Goal: Task Accomplishment & Management: Use online tool/utility

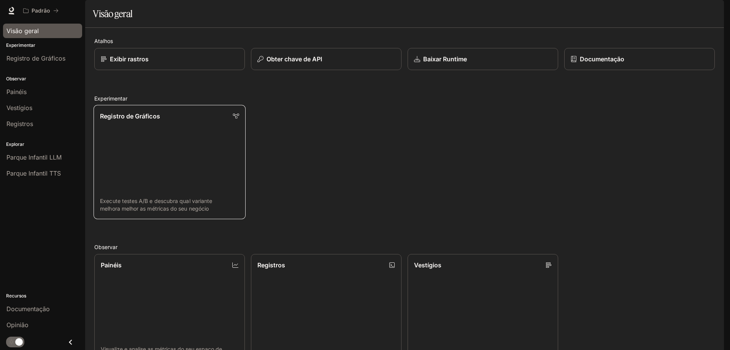
click at [126, 178] on link "Registro de Gráficos Execute testes A/B e descubra qual variante melhora melhor…" at bounding box center [170, 162] width 152 height 114
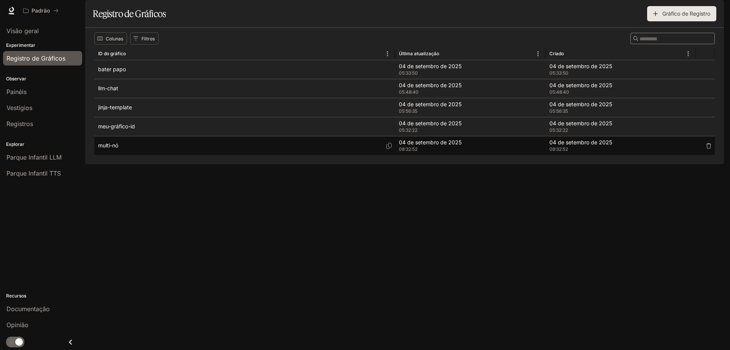
click at [128, 155] on div "multi-nó" at bounding box center [244, 145] width 293 height 19
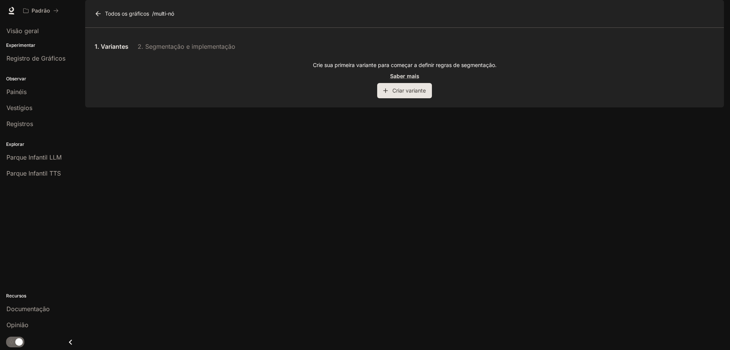
click at [392, 98] on button "Criar variante" at bounding box center [404, 90] width 55 height 15
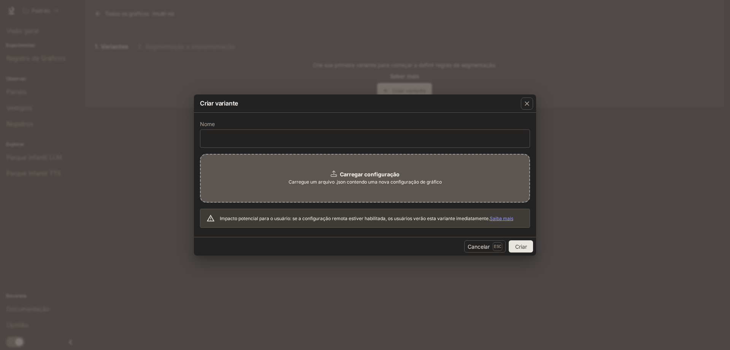
click at [321, 191] on div "Carregar configuração Carregue um arquivo .json contendo uma nova configuração …" at bounding box center [365, 178] width 330 height 49
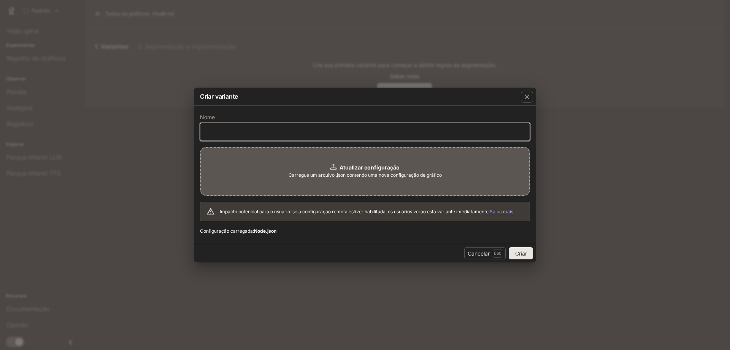
click at [242, 132] on input "text" at bounding box center [364, 132] width 329 height 8
type input "***"
click at [521, 253] on font "Criar" at bounding box center [521, 253] width 12 height 6
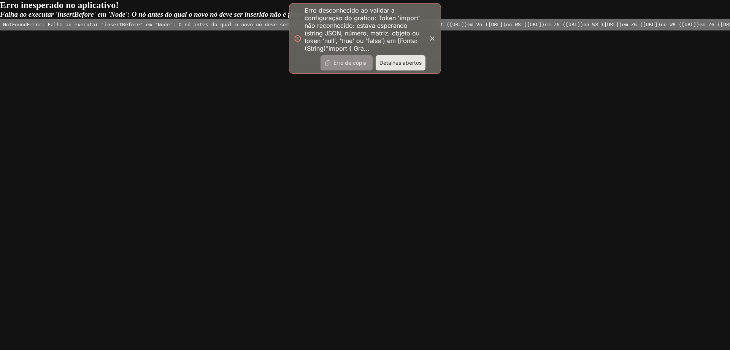
click at [350, 62] on font "Erro de cópia" at bounding box center [350, 62] width 33 height 6
click at [402, 64] on font "Detalhes abertos" at bounding box center [401, 62] width 42 height 6
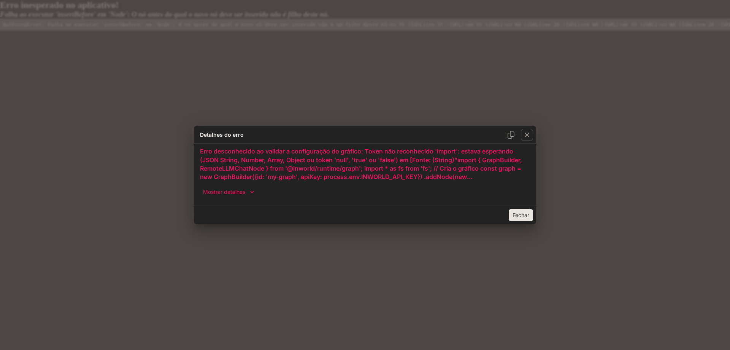
click at [517, 215] on font "Fechar" at bounding box center [521, 215] width 17 height 6
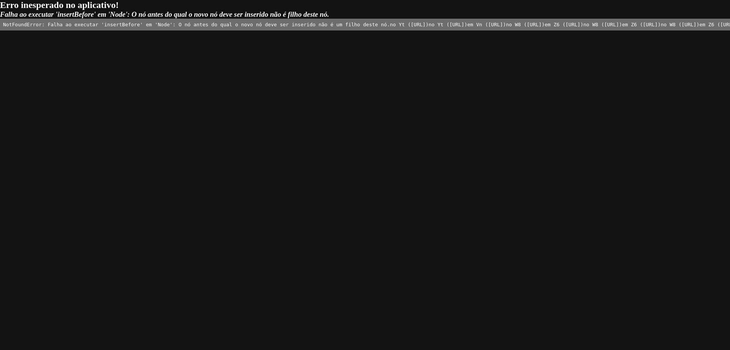
click at [273, 30] on pre "NotFoundError: Falha ao executar 'insertBefore' em 'Node': O nó antes do qual o…" at bounding box center [365, 25] width 730 height 12
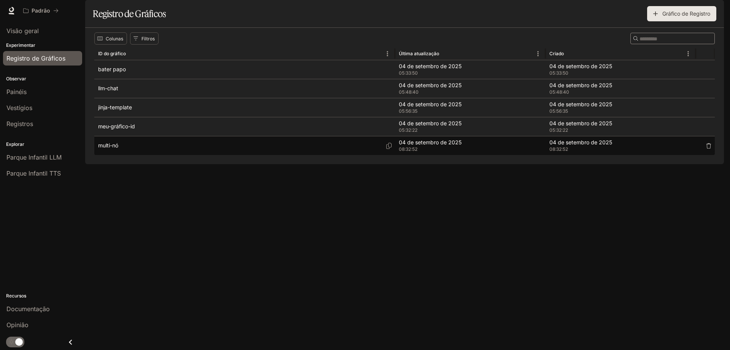
click at [130, 155] on div "multi-nó" at bounding box center [244, 145] width 293 height 19
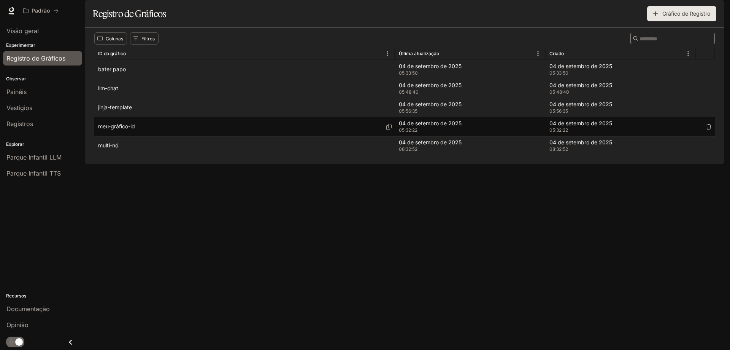
click at [128, 129] on font "meu-gráfico-id" at bounding box center [116, 126] width 37 height 6
click at [140, 136] on div "meu-gráfico-id" at bounding box center [244, 126] width 293 height 19
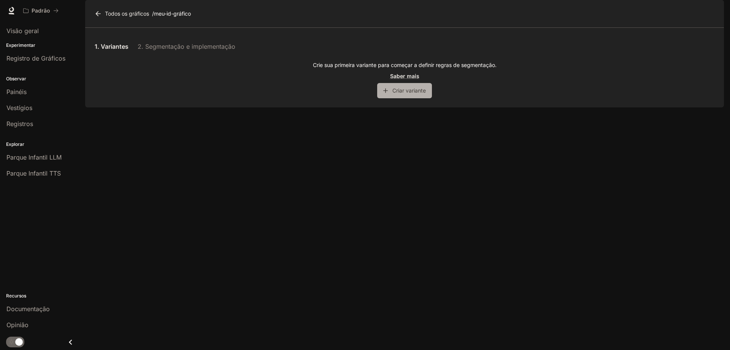
click at [403, 94] on font "Criar variante" at bounding box center [409, 90] width 33 height 6
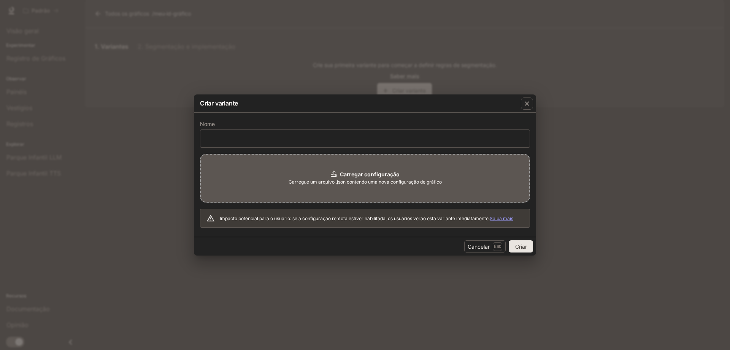
click at [342, 183] on font "Carregue um arquivo .json contendo uma nova configuração de gráfico" at bounding box center [365, 182] width 153 height 6
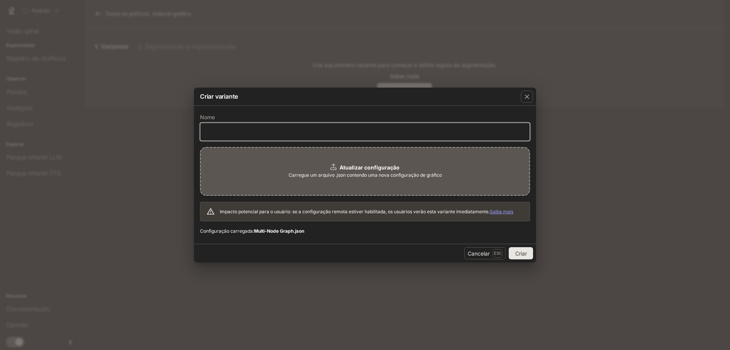
click at [289, 131] on input "text" at bounding box center [364, 132] width 329 height 8
type input "*******"
click at [521, 251] on font "Criar" at bounding box center [521, 253] width 12 height 6
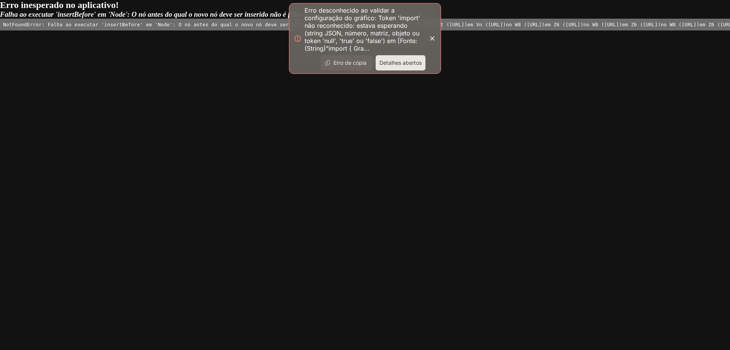
click at [392, 62] on font "Detalhes abertos" at bounding box center [401, 62] width 42 height 6
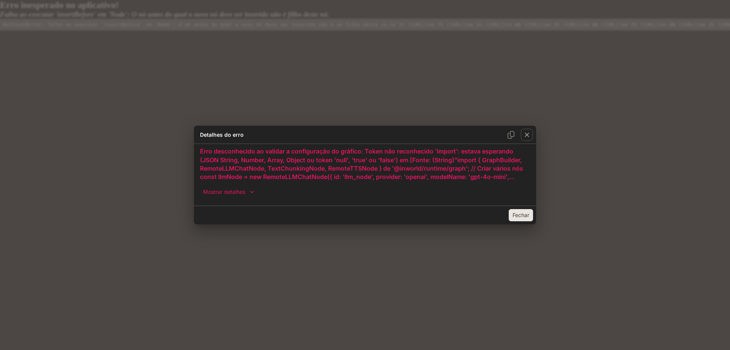
click at [516, 217] on font "Fechar" at bounding box center [521, 215] width 17 height 6
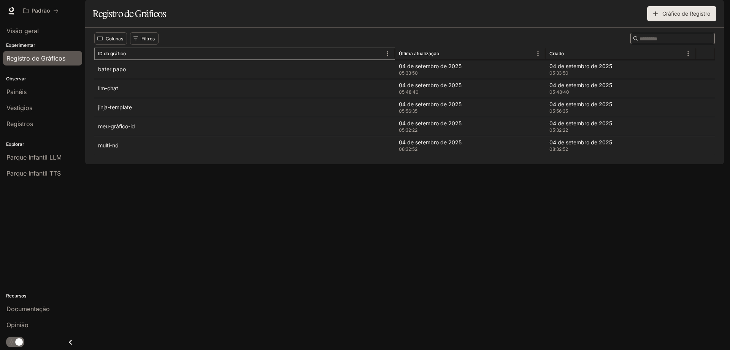
click at [129, 57] on icon "Organizar" at bounding box center [133, 54] width 8 height 8
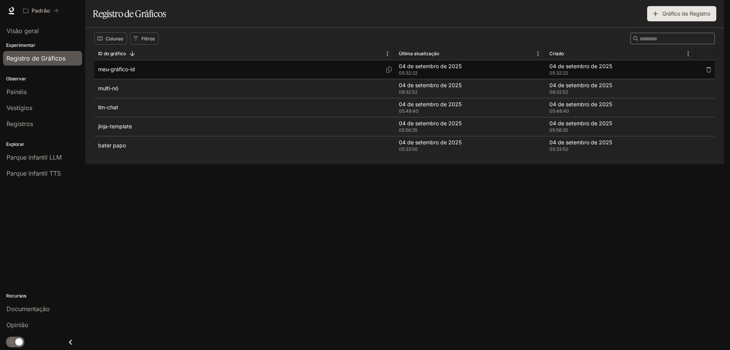
click at [116, 72] on font "meu-gráfico-id" at bounding box center [116, 69] width 37 height 6
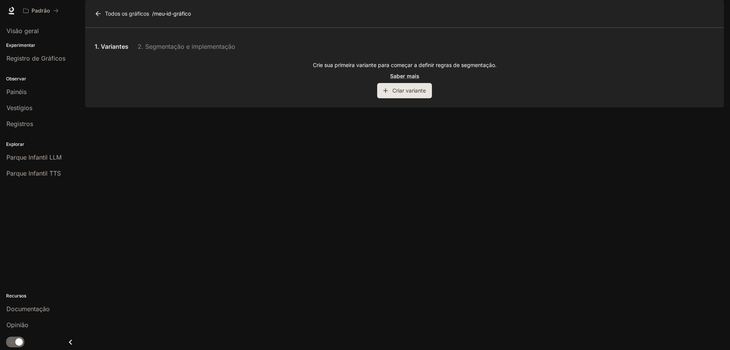
click at [399, 94] on font "Criar variante" at bounding box center [409, 90] width 33 height 6
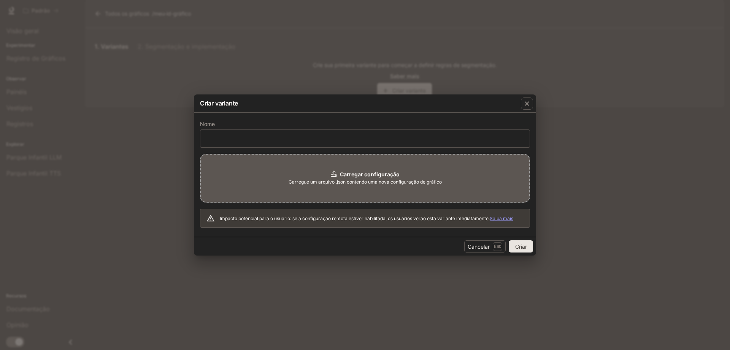
click at [303, 178] on span "Carregue um arquivo .json contendo uma nova configuração de gráfico" at bounding box center [365, 182] width 153 height 8
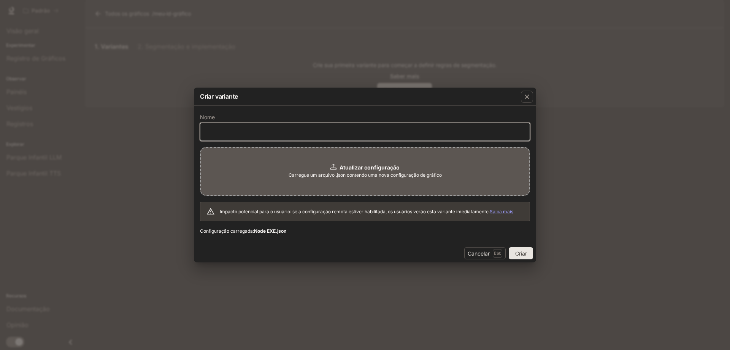
click at [254, 130] on input "text" at bounding box center [364, 132] width 329 height 8
type input "***"
click button "Criar" at bounding box center [521, 253] width 24 height 12
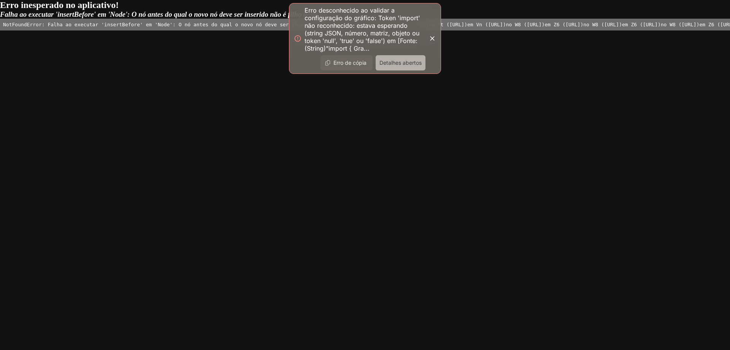
click at [404, 63] on font "Detalhes abertos" at bounding box center [401, 62] width 42 height 6
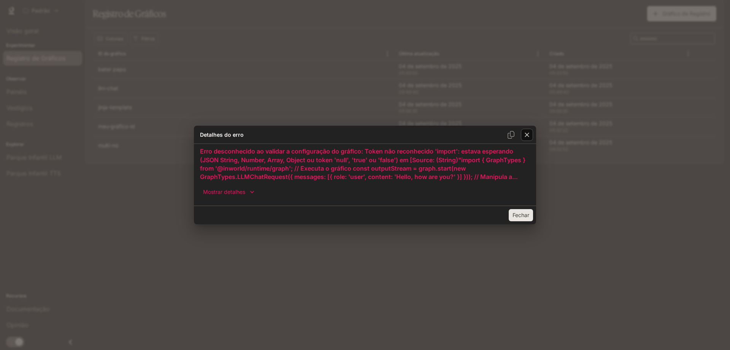
click at [527, 136] on icon "button" at bounding box center [527, 135] width 8 height 8
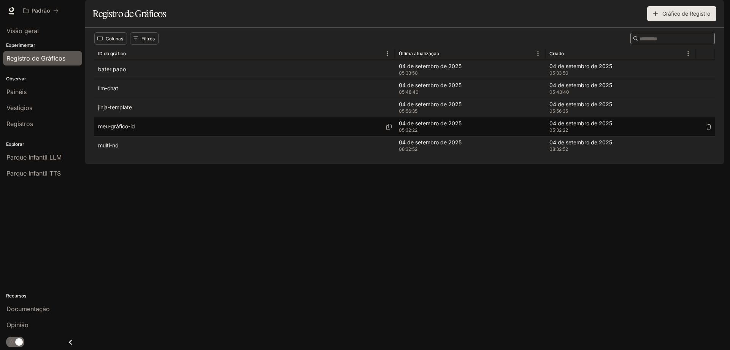
click at [135, 129] on font "meu-gráfico-id" at bounding box center [116, 126] width 37 height 6
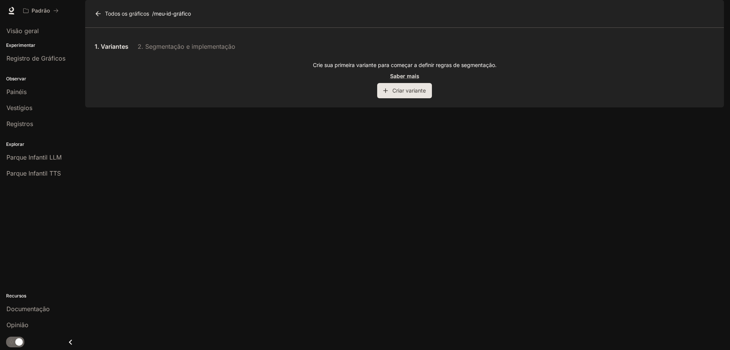
click at [398, 94] on font "Criar variante" at bounding box center [409, 90] width 33 height 6
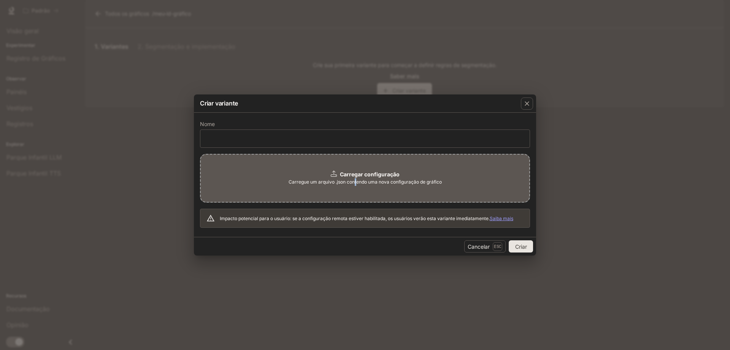
click at [356, 184] on span "Carregue um arquivo .json contendo uma nova configuração de gráfico" at bounding box center [365, 182] width 153 height 8
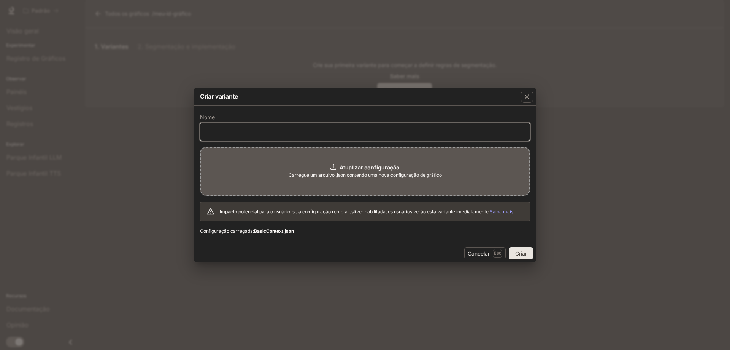
click at [248, 132] on input "text" at bounding box center [364, 132] width 329 height 8
type input "***"
click button "Criar" at bounding box center [521, 253] width 24 height 12
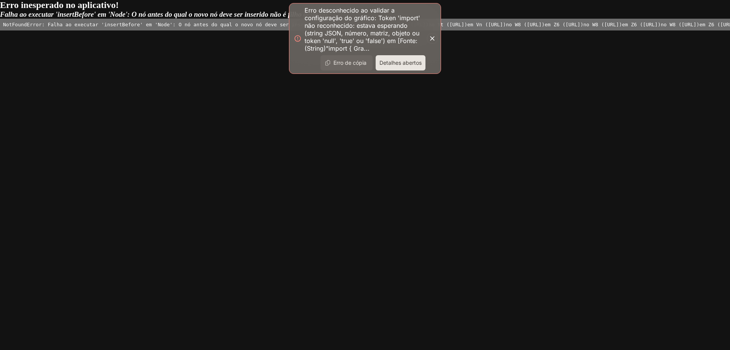
click at [397, 61] on font "Detalhes abertos" at bounding box center [401, 62] width 42 height 6
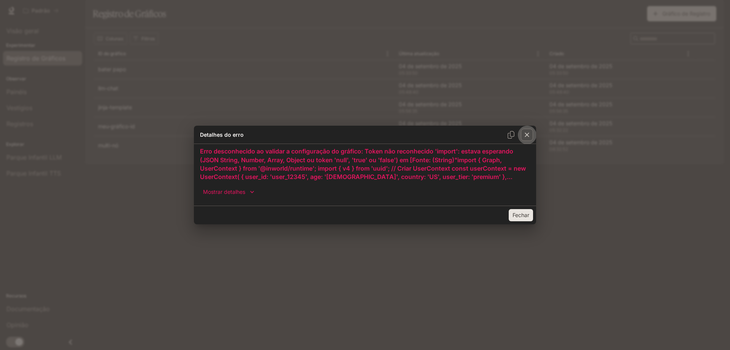
click at [531, 135] on div "button" at bounding box center [527, 135] width 12 height 12
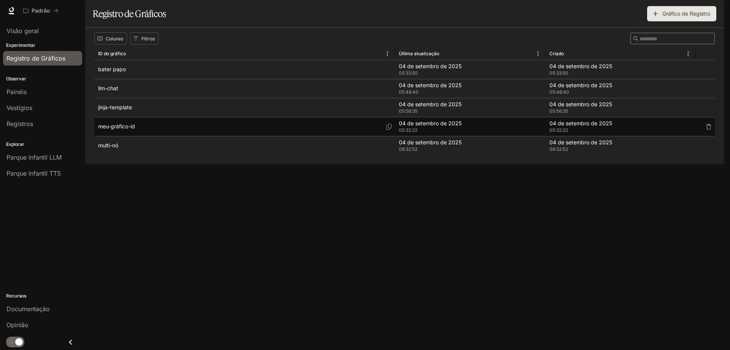
click at [121, 129] on font "meu-gráfico-id" at bounding box center [116, 126] width 37 height 6
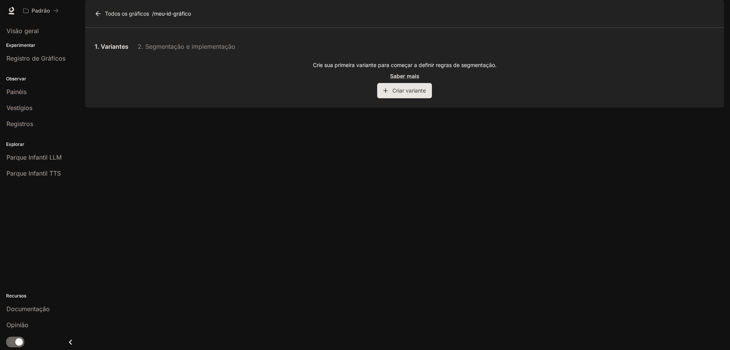
click at [182, 55] on div "1. Variantes 2. Segmentação e implementação" at bounding box center [404, 46] width 621 height 18
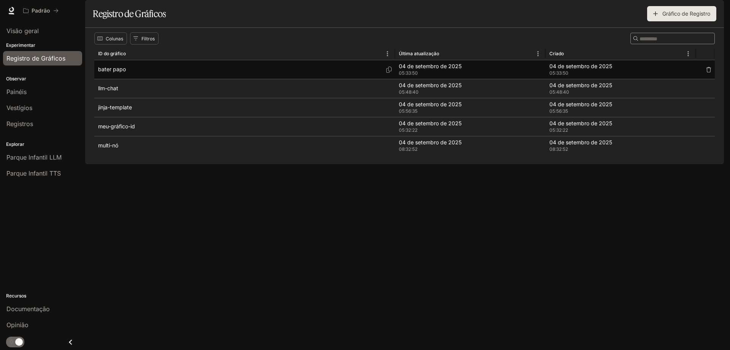
click at [118, 72] on font "bater papo" at bounding box center [112, 69] width 28 height 6
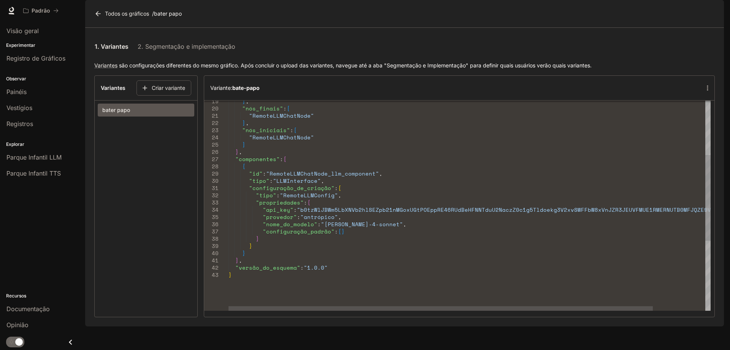
drag, startPoint x: 329, startPoint y: 246, endPoint x: 371, endPoint y: 247, distance: 41.5
click at [370, 228] on font ""claude-4-sonnet"" at bounding box center [362, 224] width 82 height 8
click at [369, 228] on font ""claude-4-sonnet"" at bounding box center [362, 224] width 82 height 8
drag, startPoint x: 339, startPoint y: 248, endPoint x: 354, endPoint y: 249, distance: 14.9
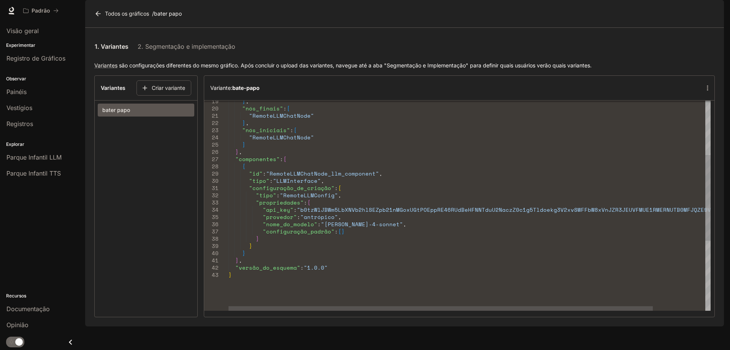
click at [354, 249] on div ""configuração_padrão" : { } } } } ] , "versão_do_esquema" : "1.0.0" } "provedor…" at bounding box center [500, 224] width 542 height 514
drag, startPoint x: 302, startPoint y: 239, endPoint x: 332, endPoint y: 239, distance: 30.8
click at [332, 220] on span ""provedor" : "antrópico" ," at bounding box center [287, 216] width 116 height 7
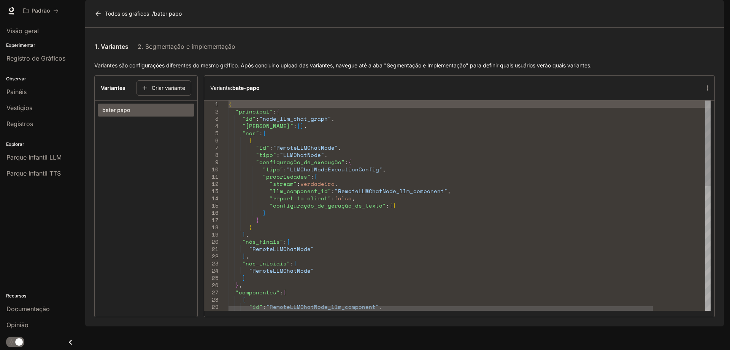
drag, startPoint x: 268, startPoint y: 140, endPoint x: 312, endPoint y: 142, distance: 44.6
click at [312, 122] on font ""node_llm_chat_graph"" at bounding box center [295, 118] width 72 height 8
click at [318, 122] on font ""node_llm_chat_graph"" at bounding box center [295, 118] width 72 height 8
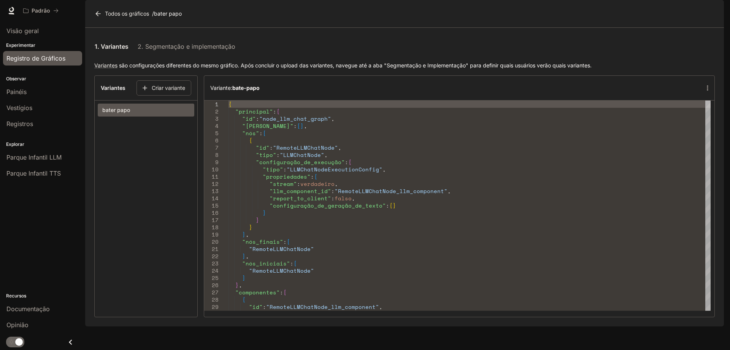
click at [33, 61] on font "Registro de Gráficos" at bounding box center [35, 58] width 59 height 8
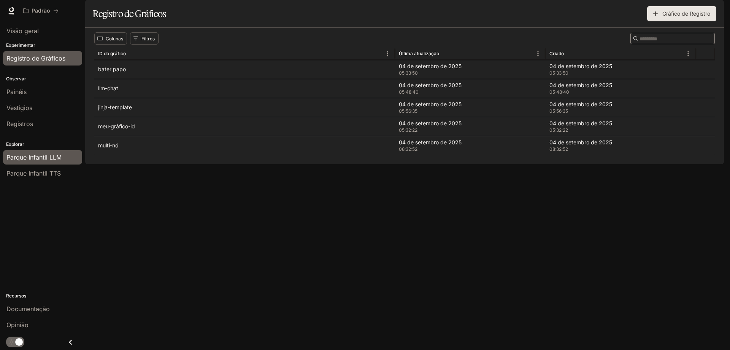
click at [41, 161] on font "Parque Infantil LLM" at bounding box center [33, 157] width 55 height 8
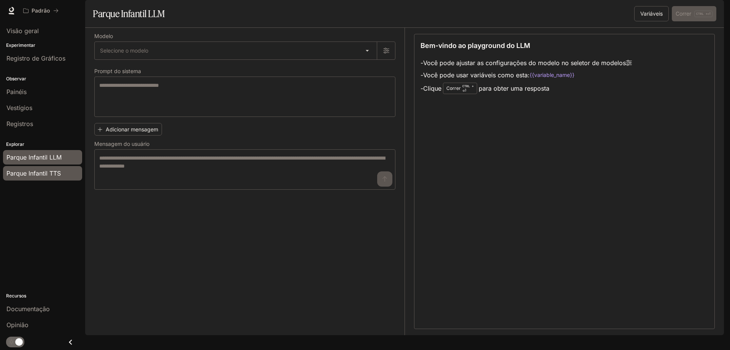
click at [48, 172] on font "Parque Infantil TTS" at bounding box center [33, 173] width 54 height 8
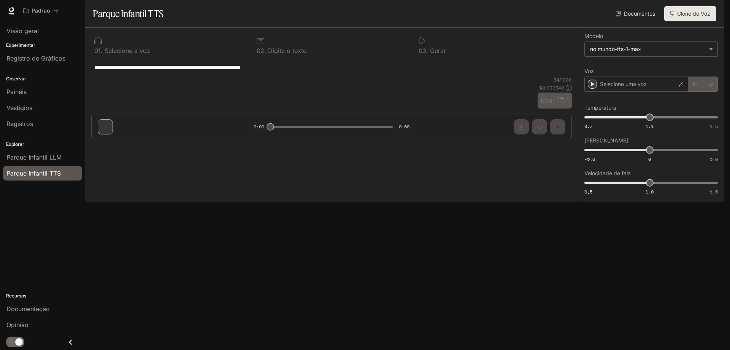
type textarea "**********"
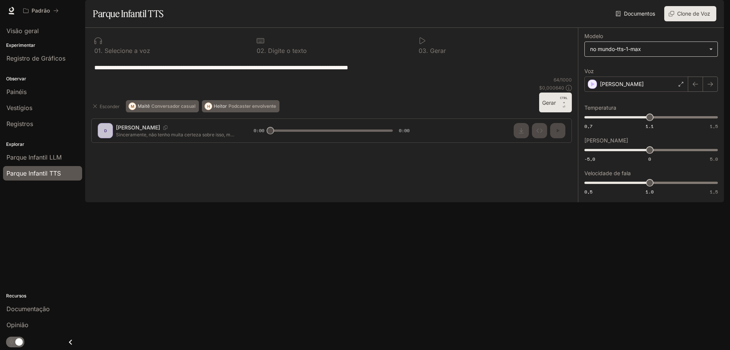
click at [629, 70] on body "**********" at bounding box center [365, 175] width 730 height 350
click at [634, 71] on div at bounding box center [365, 175] width 730 height 350
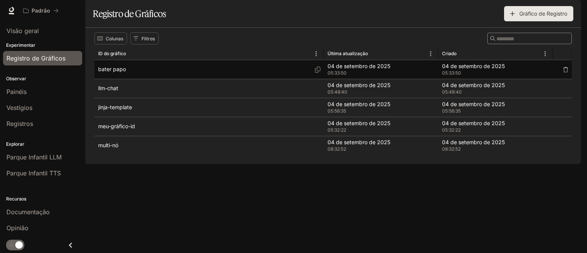
click at [118, 72] on font "bater papo" at bounding box center [112, 69] width 28 height 6
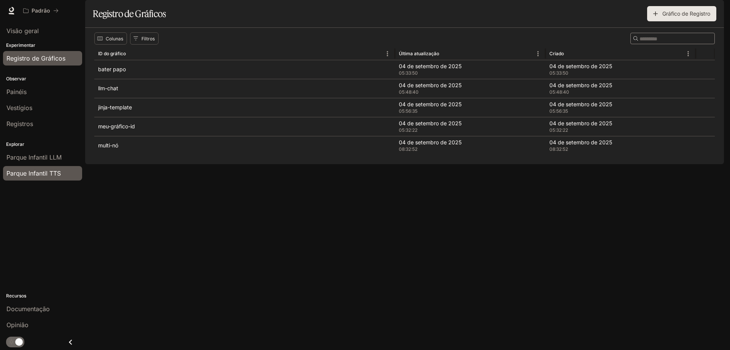
click at [44, 170] on font "Parque Infantil TTS" at bounding box center [33, 173] width 54 height 8
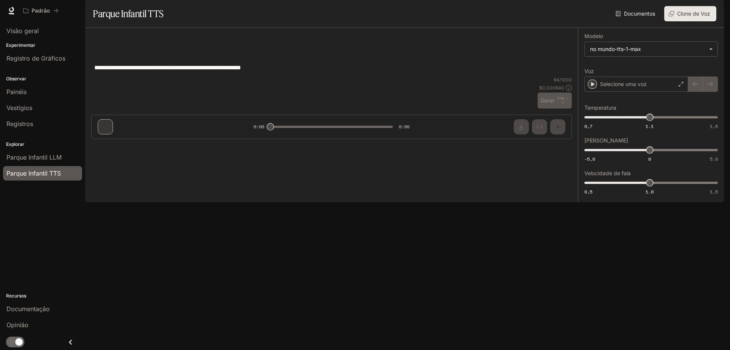
type textarea "**********"
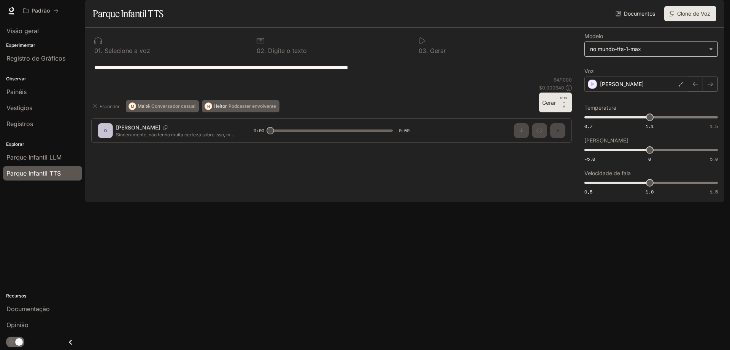
click at [616, 69] on body "**********" at bounding box center [365, 175] width 730 height 350
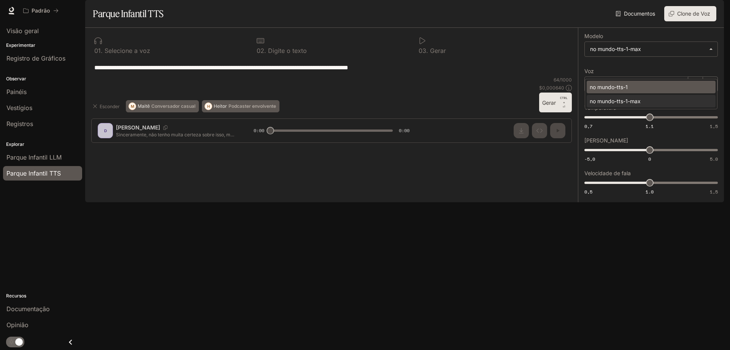
click at [635, 85] on div "no mundo-tts-1" at bounding box center [650, 87] width 120 height 8
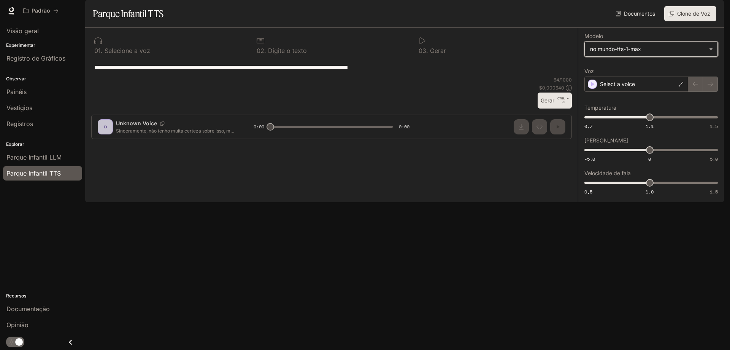
type input "**********"
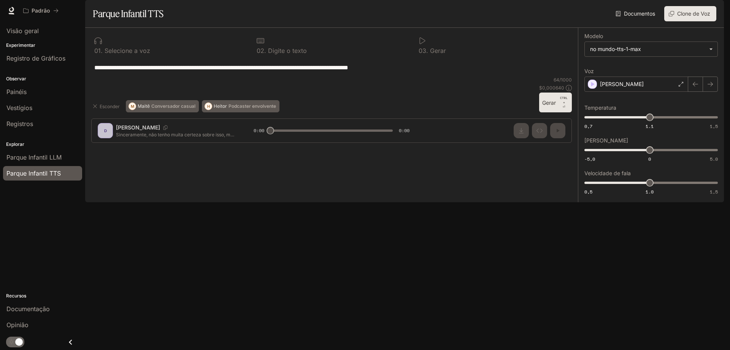
click at [553, 106] on font "Gerar" at bounding box center [549, 102] width 14 height 6
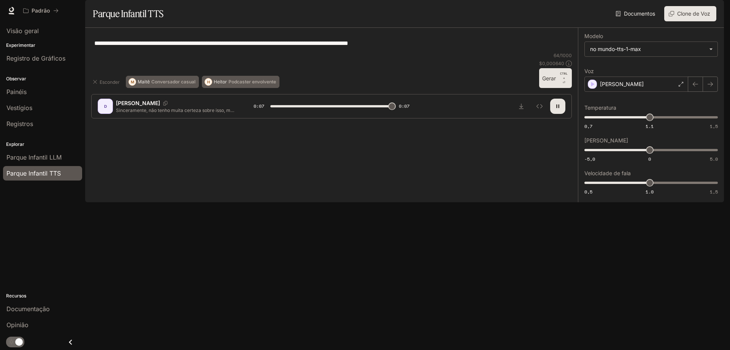
type input "*"
click at [630, 69] on body "**********" at bounding box center [365, 175] width 730 height 350
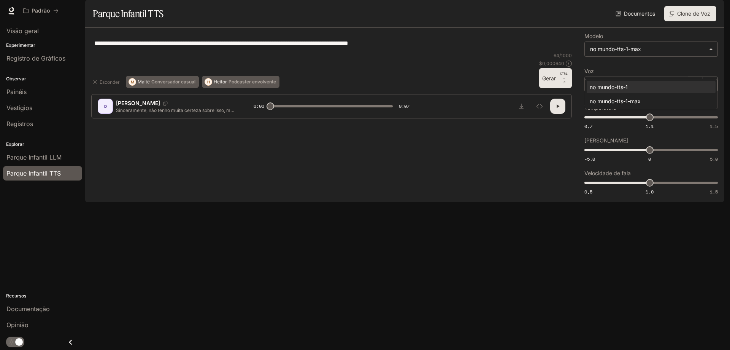
click at [631, 70] on div at bounding box center [365, 175] width 730 height 350
click at [632, 69] on body "**********" at bounding box center [365, 175] width 730 height 350
click at [643, 71] on div at bounding box center [365, 175] width 730 height 350
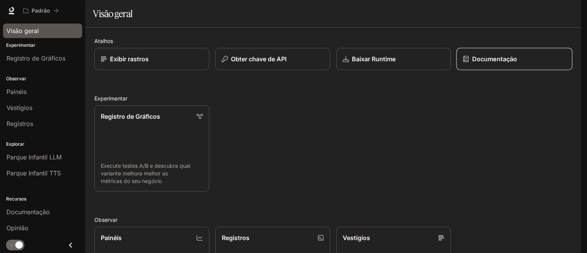
click at [508, 63] on font "Documentação" at bounding box center [494, 59] width 45 height 8
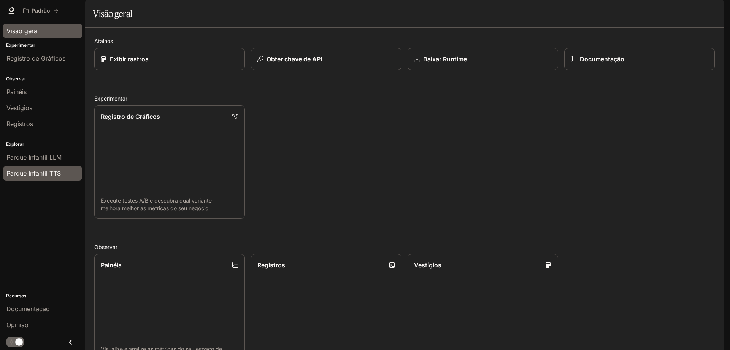
click at [35, 167] on link "Parque Infantil TTS" at bounding box center [42, 173] width 79 height 14
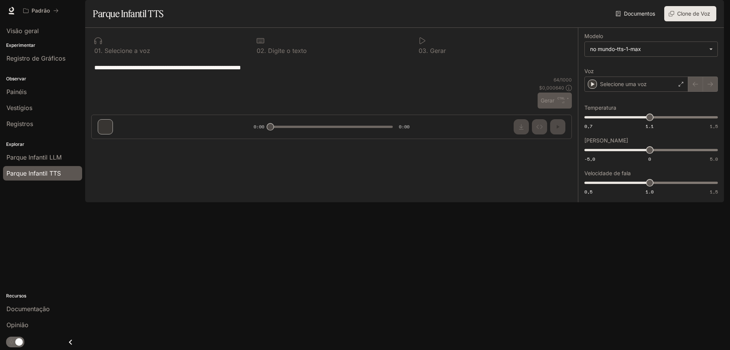
type textarea "**********"
type input "**********"
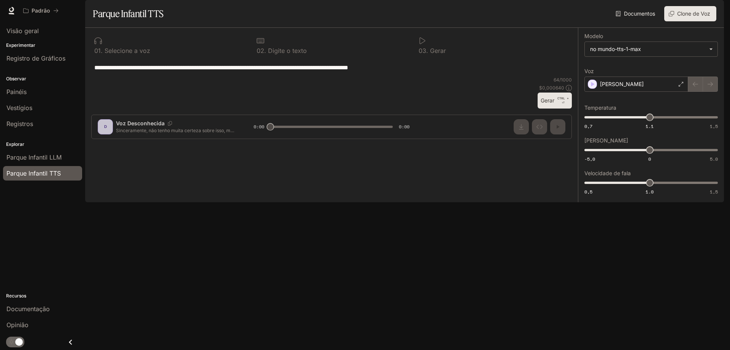
click at [165, 72] on textarea "**********" at bounding box center [331, 67] width 475 height 9
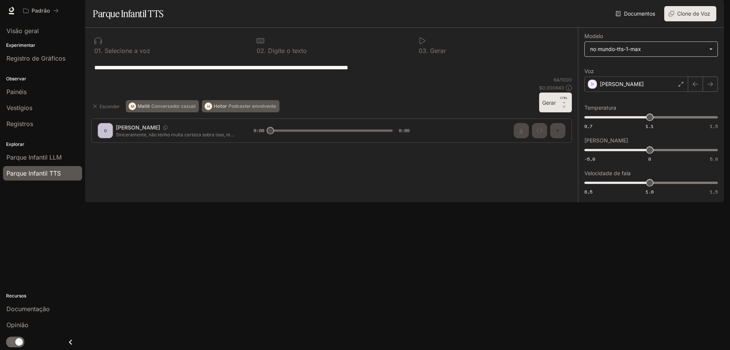
click at [587, 70] on body "**********" at bounding box center [365, 175] width 730 height 350
click at [587, 70] on div at bounding box center [365, 175] width 730 height 350
click at [587, 87] on font "Daniel" at bounding box center [622, 84] width 44 height 6
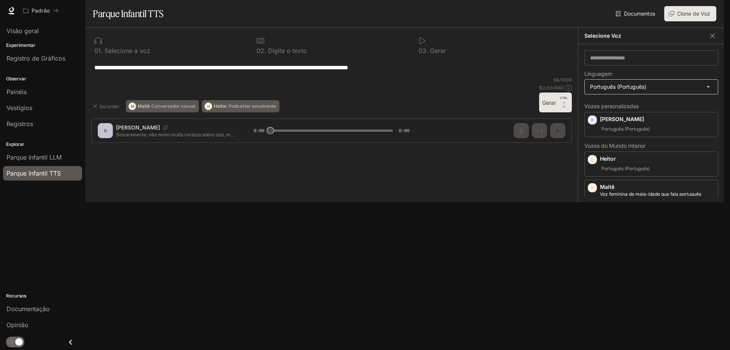
click at [587, 113] on body "**********" at bounding box center [365, 175] width 730 height 350
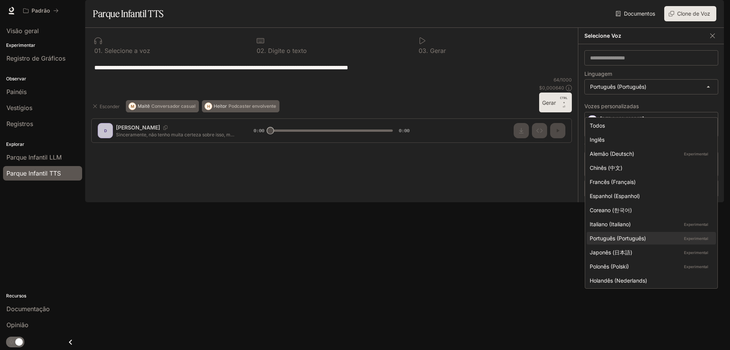
click at [587, 111] on div at bounding box center [365, 175] width 730 height 350
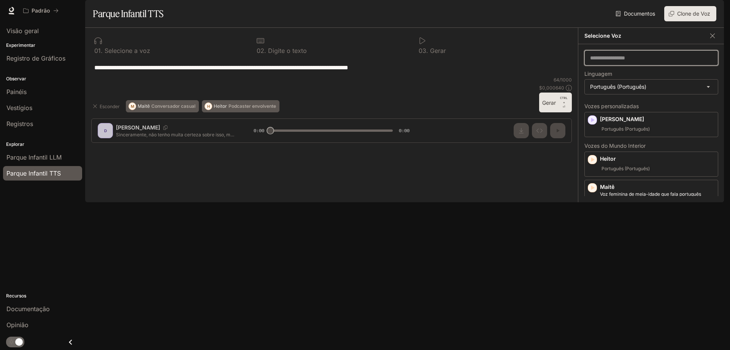
click at [587, 62] on input "text" at bounding box center [651, 58] width 133 height 8
click at [436, 76] on div "**********" at bounding box center [331, 67] width 481 height 18
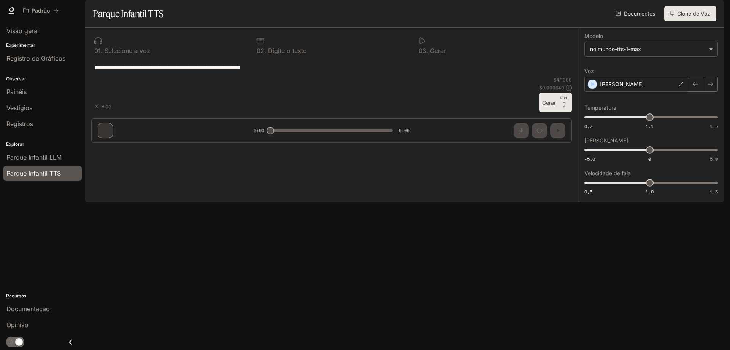
type input "**********"
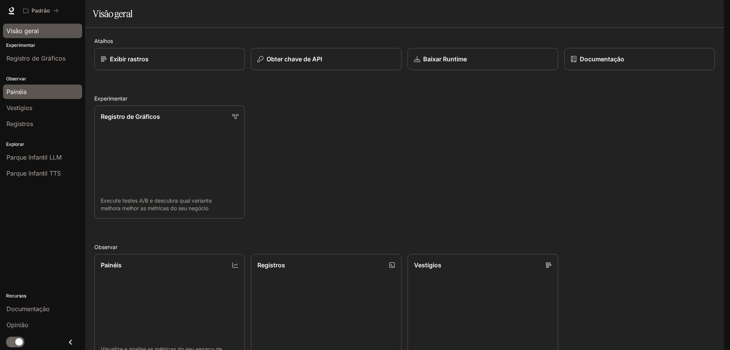
scroll to position [152, 0]
click at [35, 63] on link "Registro de Gráficos" at bounding box center [42, 58] width 79 height 14
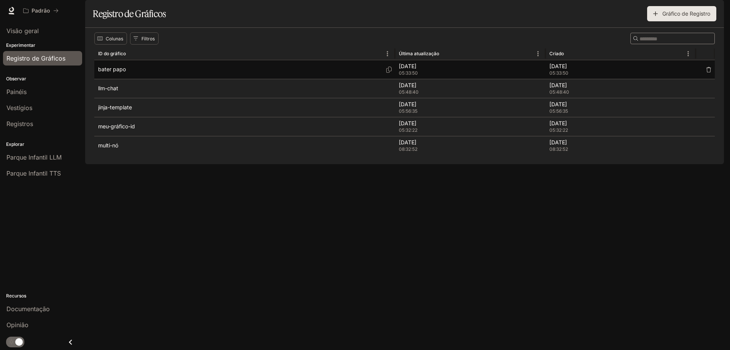
click at [127, 79] on div "bater papo" at bounding box center [244, 69] width 293 height 19
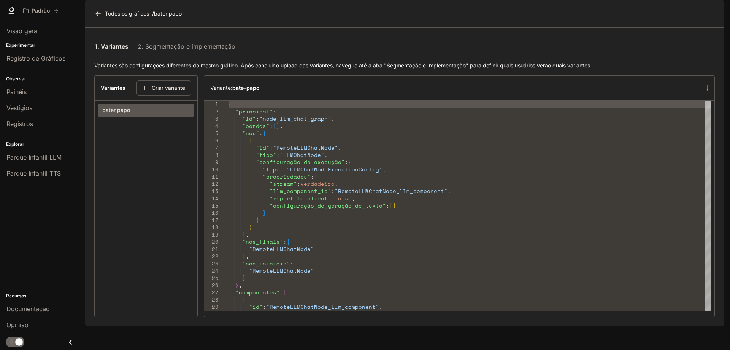
click at [142, 157] on section "Variantes Criar variante bater papo" at bounding box center [145, 196] width 103 height 242
click at [127, 116] on button "bater papo" at bounding box center [146, 109] width 97 height 13
drag, startPoint x: 128, startPoint y: 134, endPoint x: 108, endPoint y: 158, distance: 30.5
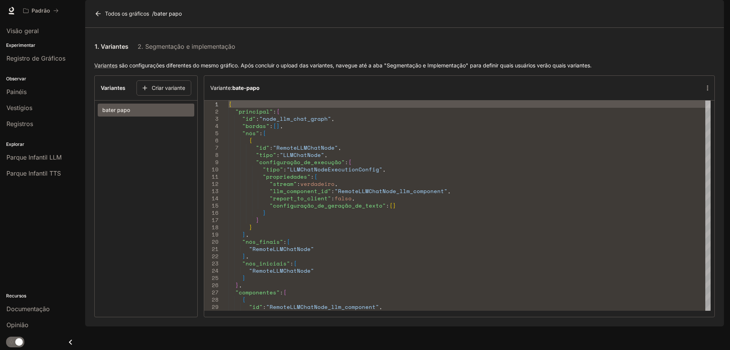
click at [107, 161] on section "Variantes Criar variante bater papo" at bounding box center [145, 196] width 103 height 242
drag, startPoint x: 110, startPoint y: 154, endPoint x: 116, endPoint y: 152, distance: 6.0
click at [116, 152] on section "Variantes Criar variante bater papo" at bounding box center [145, 196] width 103 height 242
click at [159, 91] on font "Criar variante" at bounding box center [168, 87] width 33 height 6
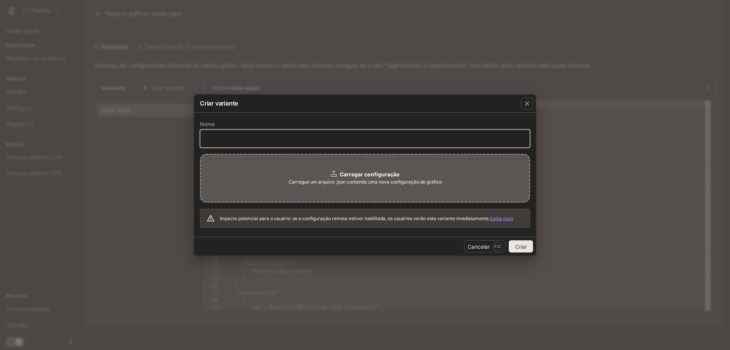
click at [277, 142] on input "text" at bounding box center [364, 138] width 329 height 8
type input "****"
click at [372, 176] on font "Carregar configuração" at bounding box center [370, 174] width 60 height 6
click at [403, 191] on font "O tipo de arquivo deve ser application/json,.json" at bounding box center [365, 192] width 102 height 6
click at [522, 247] on font "Criar" at bounding box center [521, 246] width 12 height 6
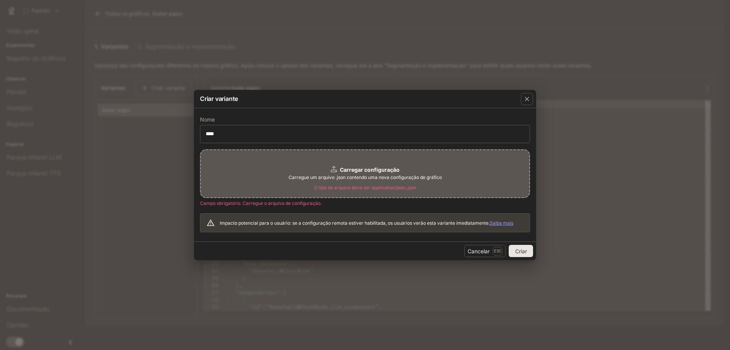
click at [359, 184] on font "O tipo de arquivo deve ser application/json,.json" at bounding box center [365, 187] width 102 height 6
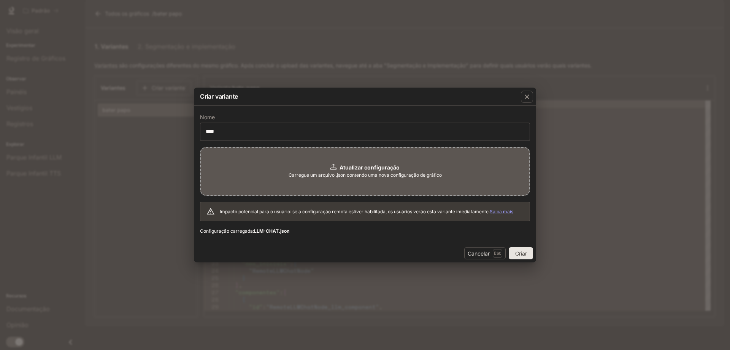
click at [518, 253] on font "Criar" at bounding box center [521, 253] width 12 height 6
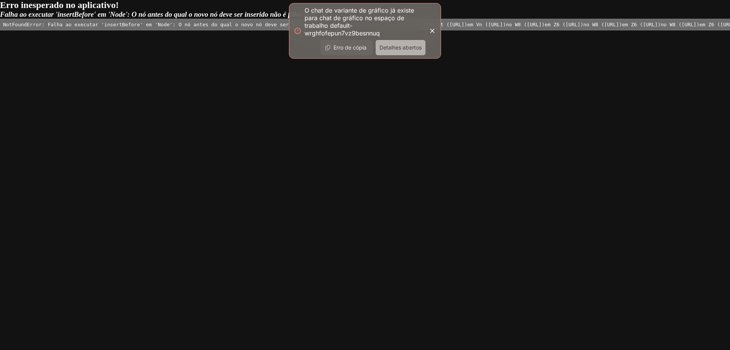
click at [400, 50] on font "Detalhes abertos" at bounding box center [401, 47] width 42 height 6
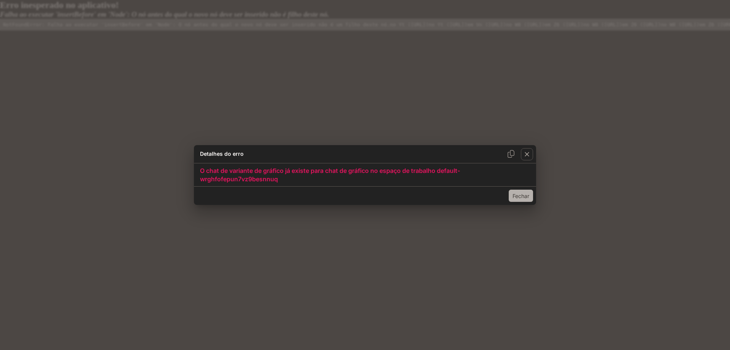
click at [518, 194] on font "Fechar" at bounding box center [521, 195] width 17 height 6
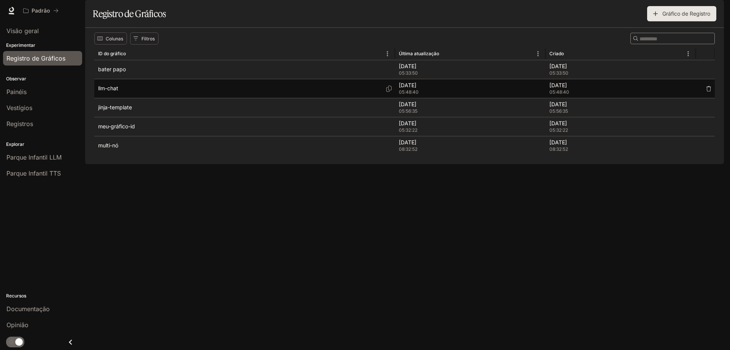
click at [133, 98] on div "llm-chat" at bounding box center [244, 88] width 293 height 19
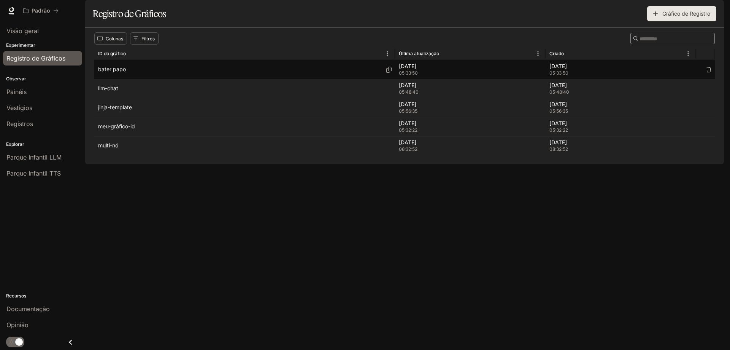
click at [137, 79] on div "bater papo" at bounding box center [244, 69] width 293 height 19
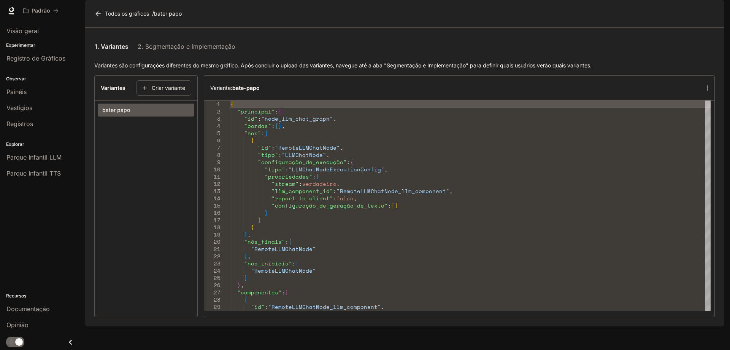
click at [142, 161] on section "Variantes Criar variante bater papo" at bounding box center [145, 196] width 103 height 242
click at [112, 91] on font "Variantes" at bounding box center [113, 87] width 25 height 6
click at [98, 16] on icon at bounding box center [97, 13] width 5 height 5
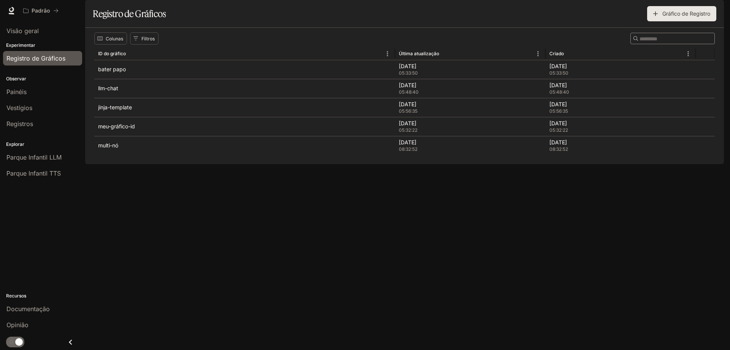
click at [676, 17] on font "Gráfico de Registro" at bounding box center [687, 13] width 48 height 6
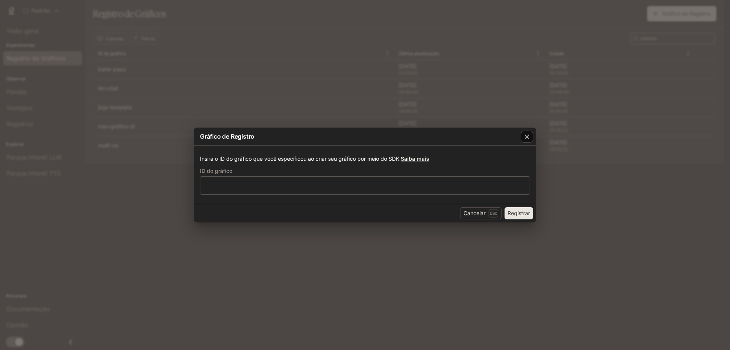
click at [527, 135] on icon "button" at bounding box center [527, 137] width 8 height 8
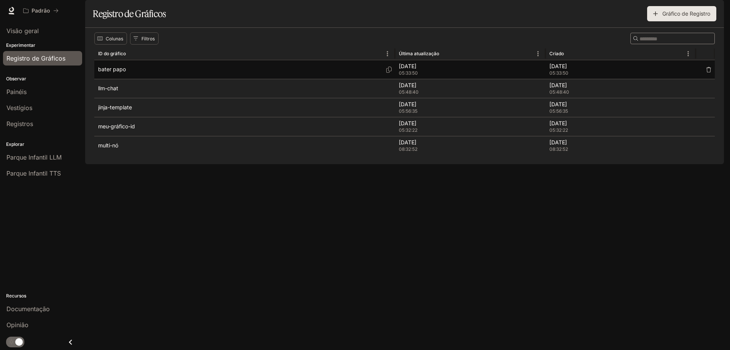
click at [126, 79] on div "bater papo" at bounding box center [244, 69] width 293 height 19
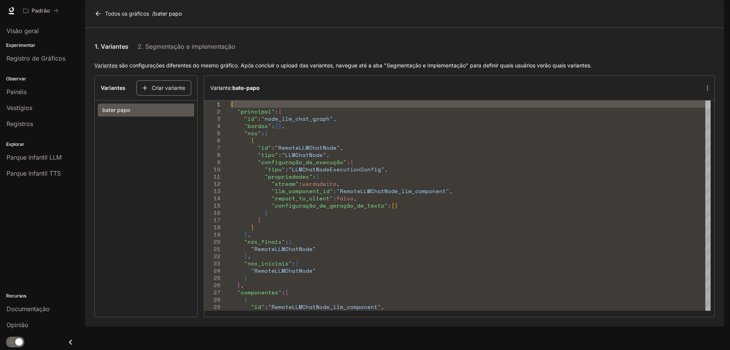
click at [168, 91] on font "Criar variante" at bounding box center [168, 87] width 33 height 6
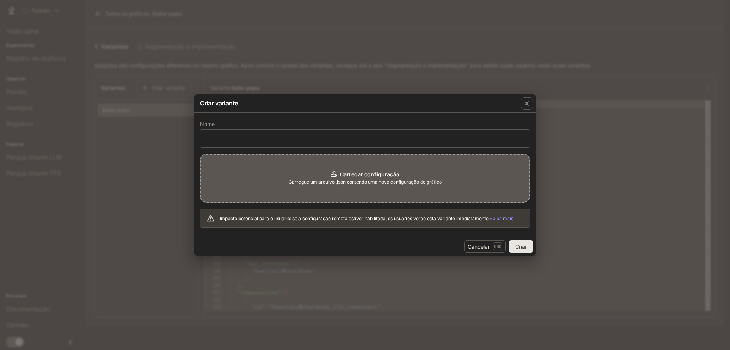
click at [375, 173] on font "Carregar configuração" at bounding box center [370, 174] width 60 height 6
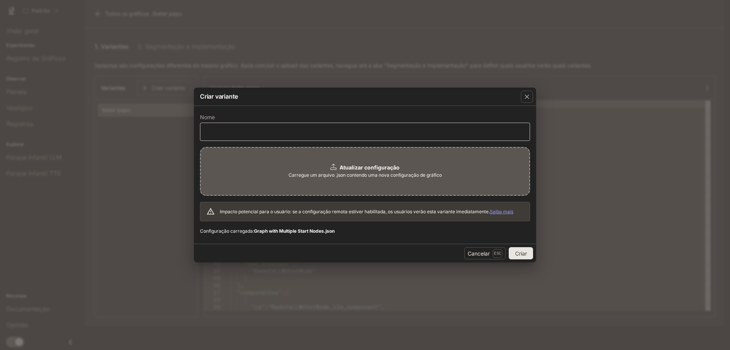
click at [288, 125] on div "​" at bounding box center [365, 131] width 330 height 18
type input "********"
click at [528, 252] on button "Criar" at bounding box center [521, 253] width 24 height 12
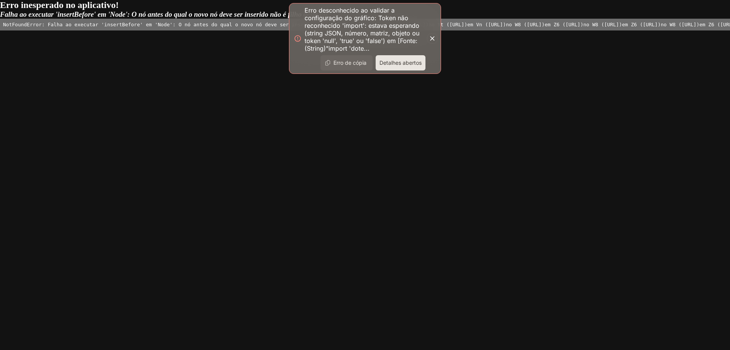
click at [438, 35] on div "Erro desconhecido ao validar a configuração do gráfico: Token não reconhecido '…" at bounding box center [365, 38] width 152 height 71
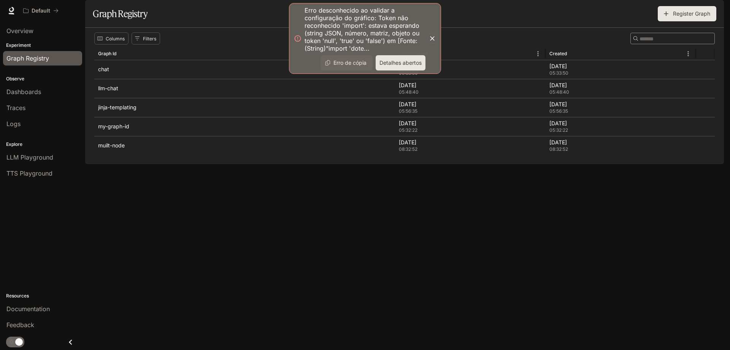
click at [435, 38] on icon "button" at bounding box center [433, 39] width 8 height 8
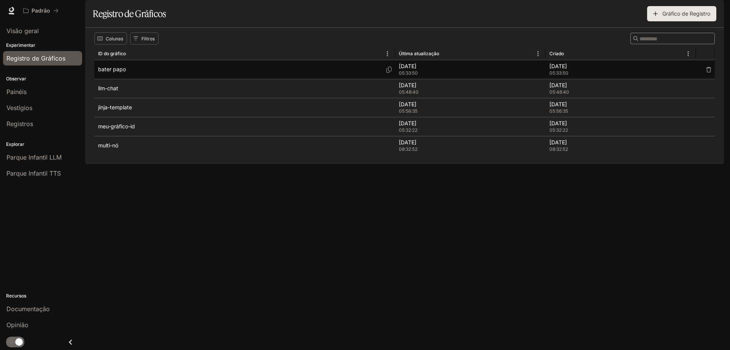
click at [128, 79] on div "bater papo" at bounding box center [244, 69] width 293 height 19
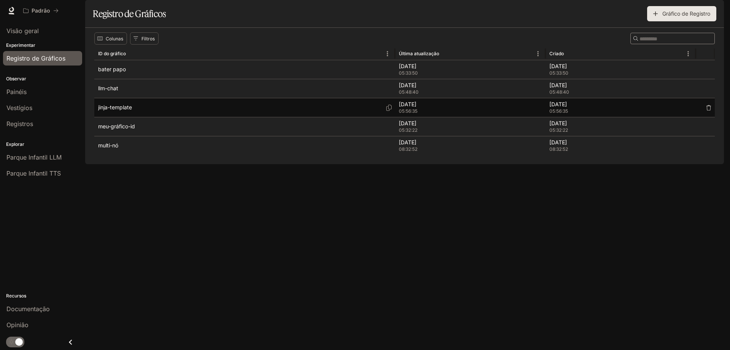
click at [124, 110] on font "jinja-template" at bounding box center [115, 107] width 34 height 6
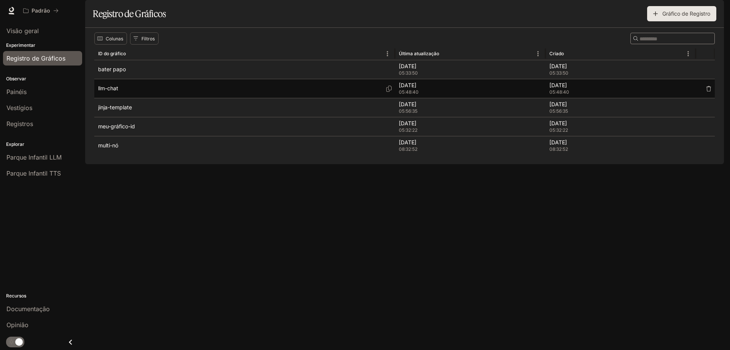
click at [116, 91] on font "llm-chat" at bounding box center [108, 88] width 20 height 6
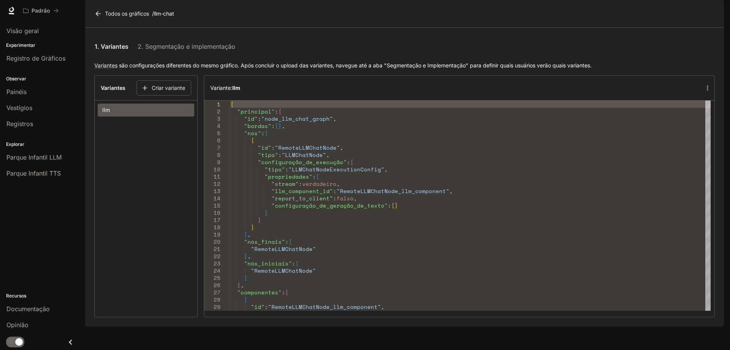
scroll to position [3, 0]
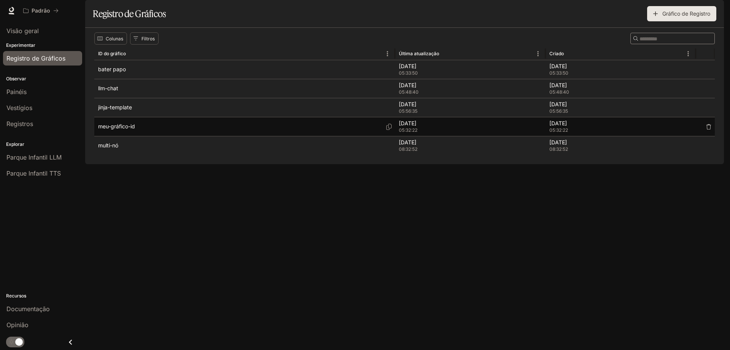
click at [132, 136] on div "meu-gráfico-id" at bounding box center [244, 126] width 293 height 19
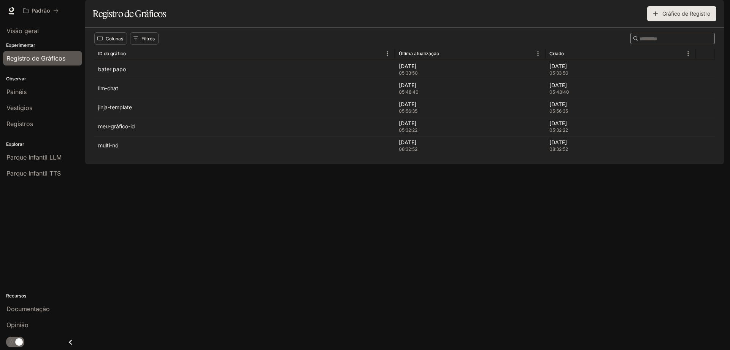
click at [27, 132] on div "Observar Painéis Vestígios Registros" at bounding box center [42, 100] width 85 height 65
click at [30, 126] on font "Registros" at bounding box center [19, 124] width 27 height 8
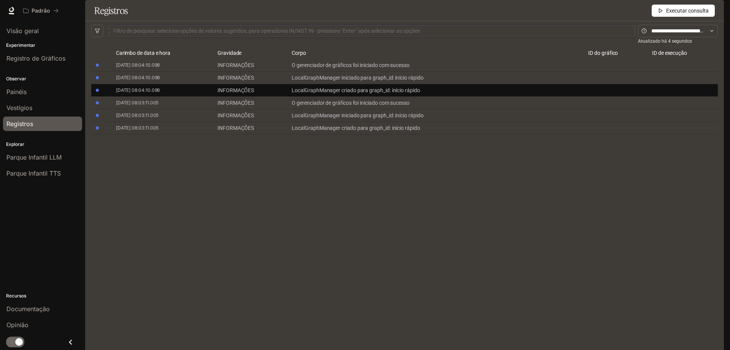
click at [368, 93] on font "LocalGraphManager criado para graph_id: início rápido" at bounding box center [356, 90] width 128 height 6
click at [367, 93] on font "LocalGraphManager criado para graph_id: início rápido" at bounding box center [356, 90] width 128 height 6
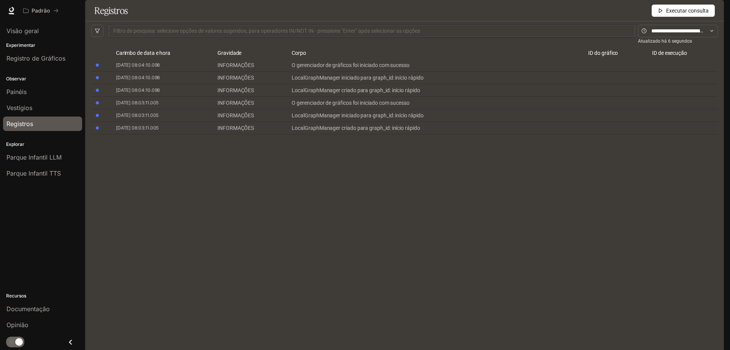
click at [667, 17] on button "Executar consulta" at bounding box center [683, 11] width 63 height 12
click at [52, 156] on font "Parque Infantil LLM" at bounding box center [33, 157] width 55 height 8
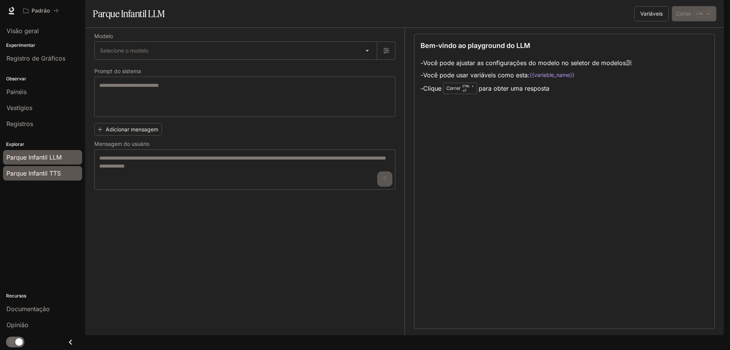
click at [47, 174] on font "Parque Infantil TTS" at bounding box center [33, 173] width 54 height 8
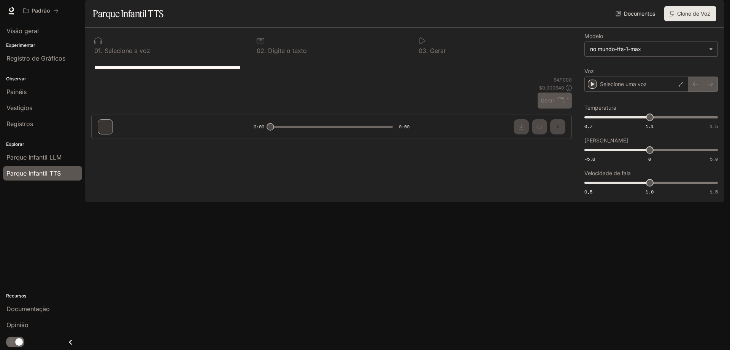
type textarea "**********"
type input "**********"
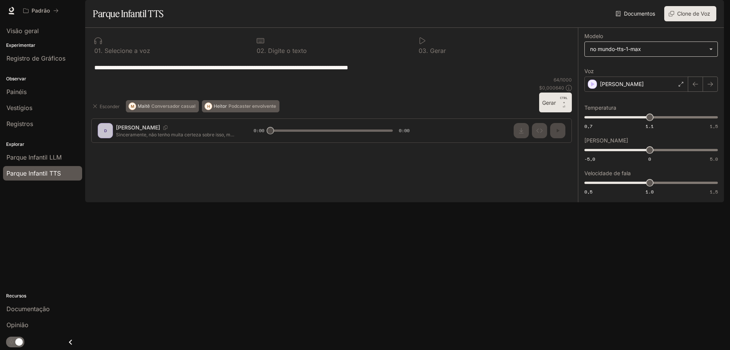
click at [657, 76] on body "**********" at bounding box center [365, 175] width 730 height 350
click at [632, 83] on li "no mundo-tts-1" at bounding box center [651, 87] width 129 height 13
click at [624, 92] on div "Daniel" at bounding box center [637, 83] width 104 height 15
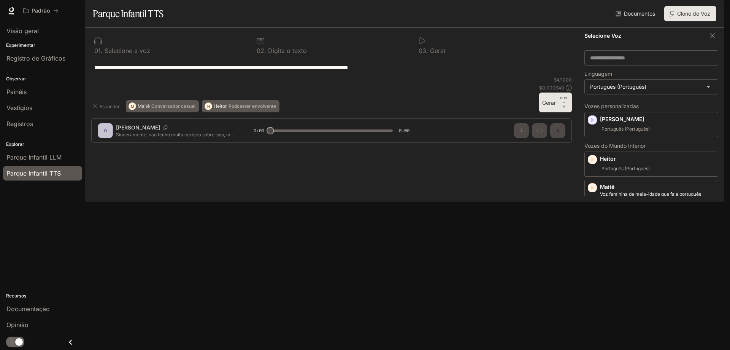
click at [555, 107] on font "Gerar" at bounding box center [549, 103] width 14 height 10
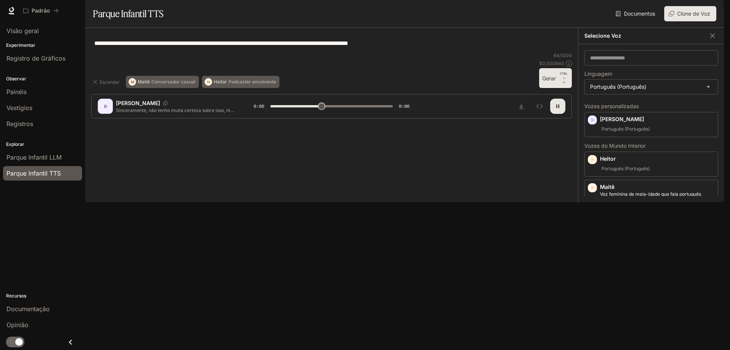
type input "***"
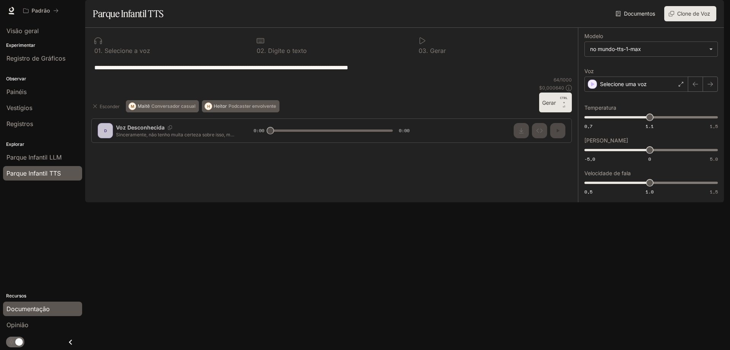
click at [46, 309] on font "Documentação" at bounding box center [27, 309] width 43 height 8
